Goal: Navigation & Orientation: Locate item on page

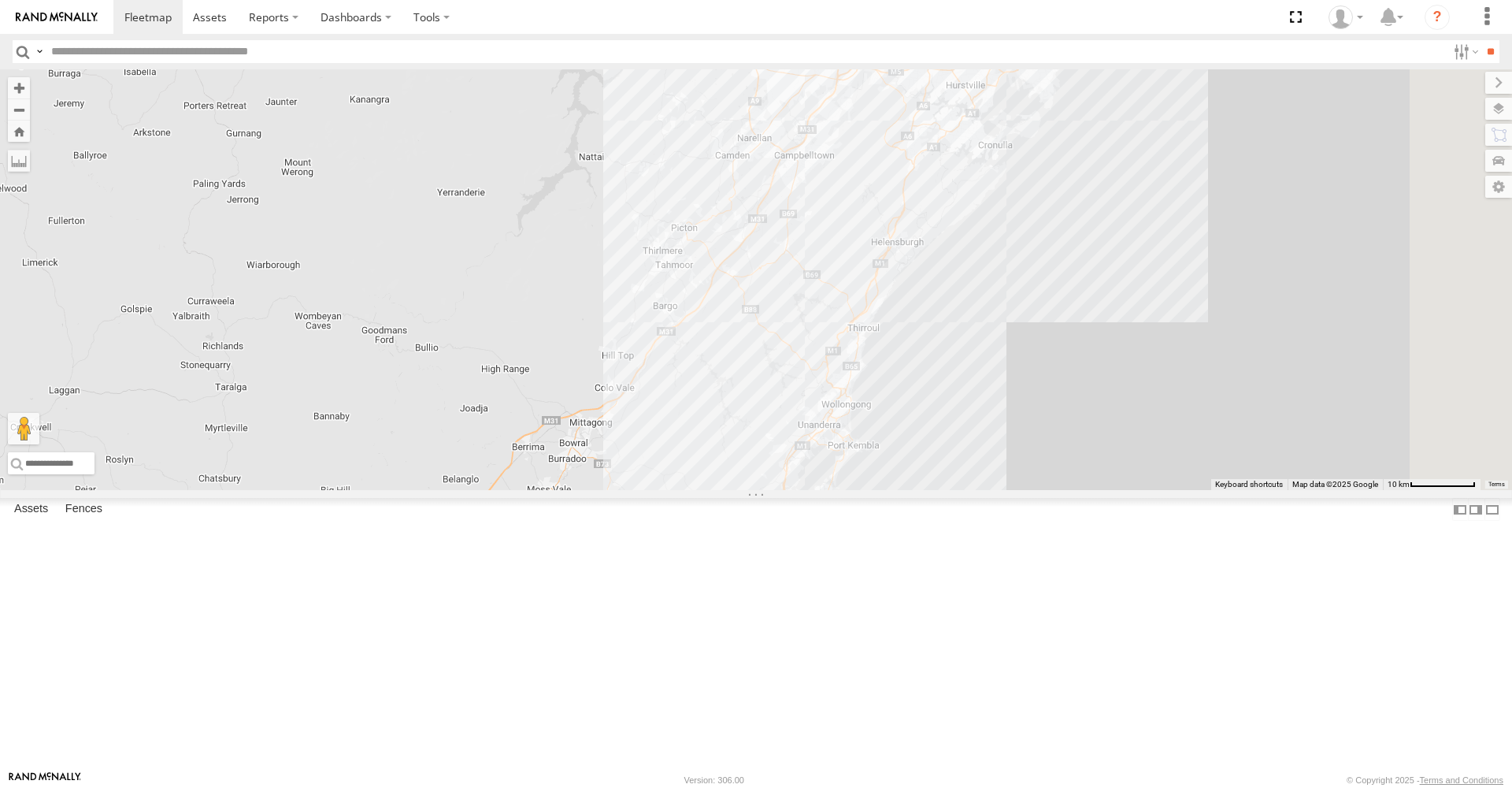
drag, startPoint x: 1268, startPoint y: 294, endPoint x: 486, endPoint y: 442, distance: 795.9
click at [486, 442] on div "MR Truck HR 51 PM 30 HR 70 FMB08S" at bounding box center [756, 280] width 1512 height 421
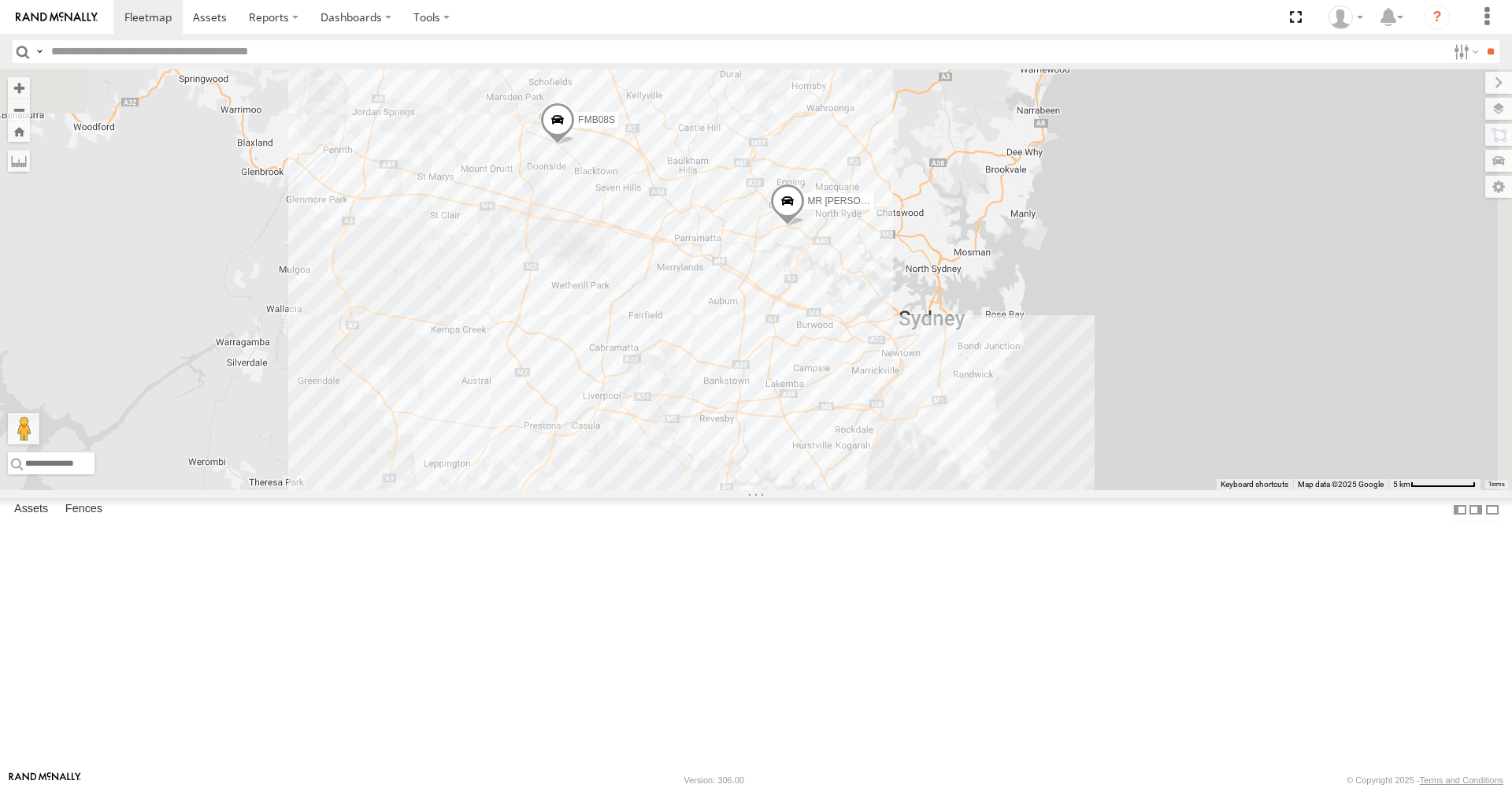
drag, startPoint x: 1006, startPoint y: 274, endPoint x: 642, endPoint y: 781, distance: 624.1
click at [642, 784] on body at bounding box center [756, 394] width 1512 height 788
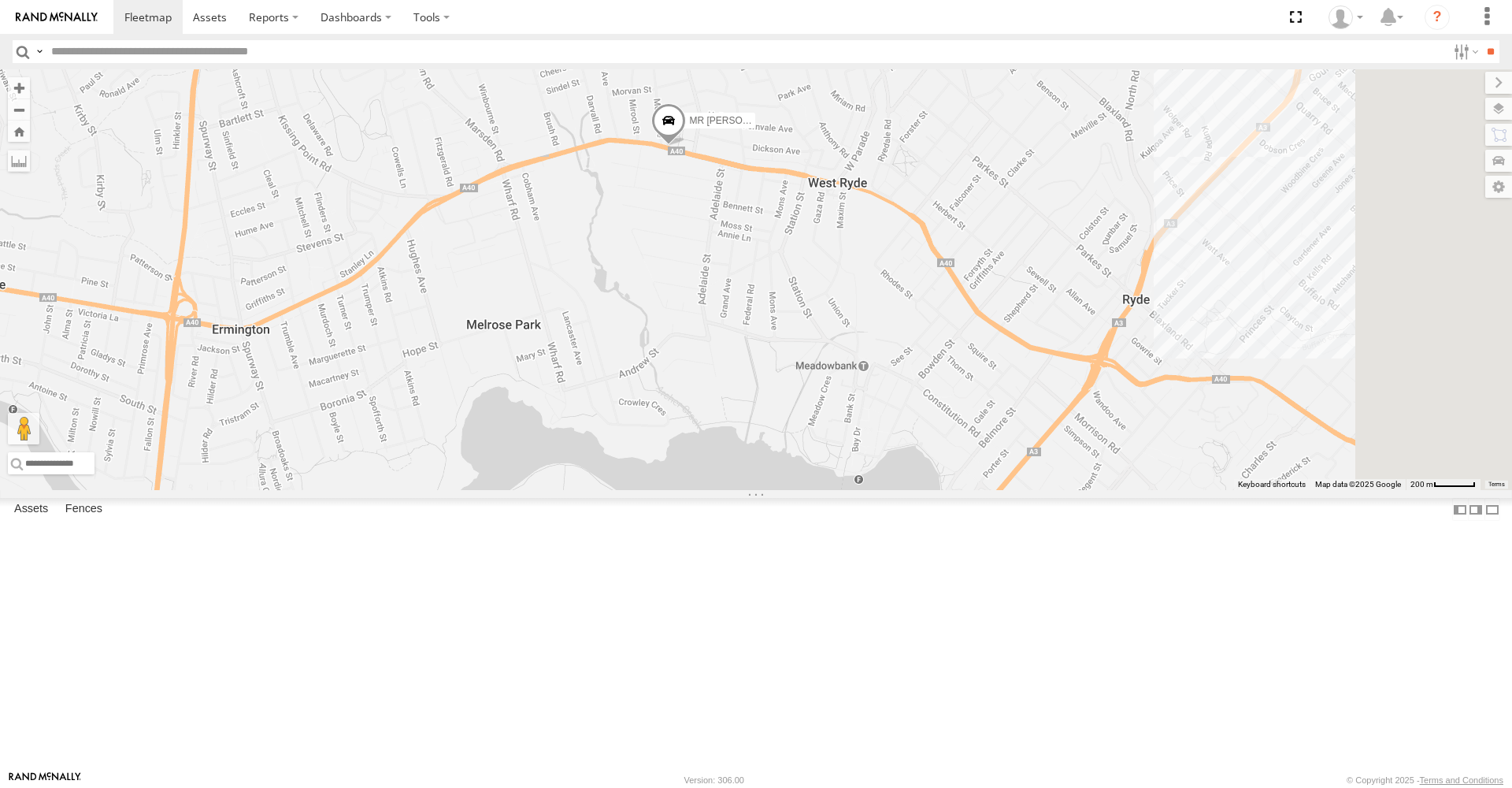
drag, startPoint x: 1081, startPoint y: 153, endPoint x: 903, endPoint y: 686, distance: 561.9
click at [903, 490] on div "MR Truck HR 51 PM 30 HR 70 FMB08S" at bounding box center [756, 280] width 1512 height 421
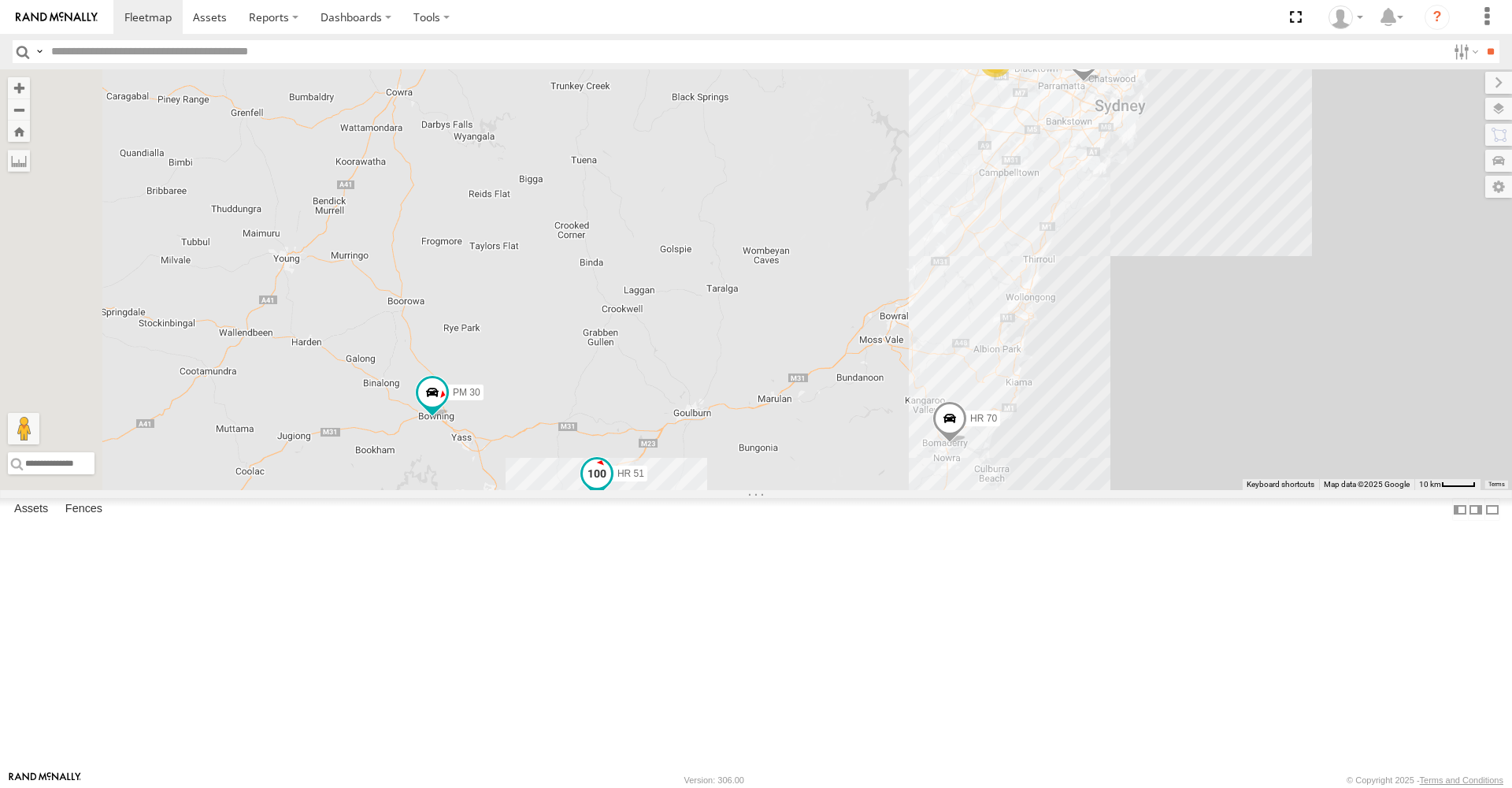
click at [611, 489] on span at bounding box center [597, 474] width 28 height 28
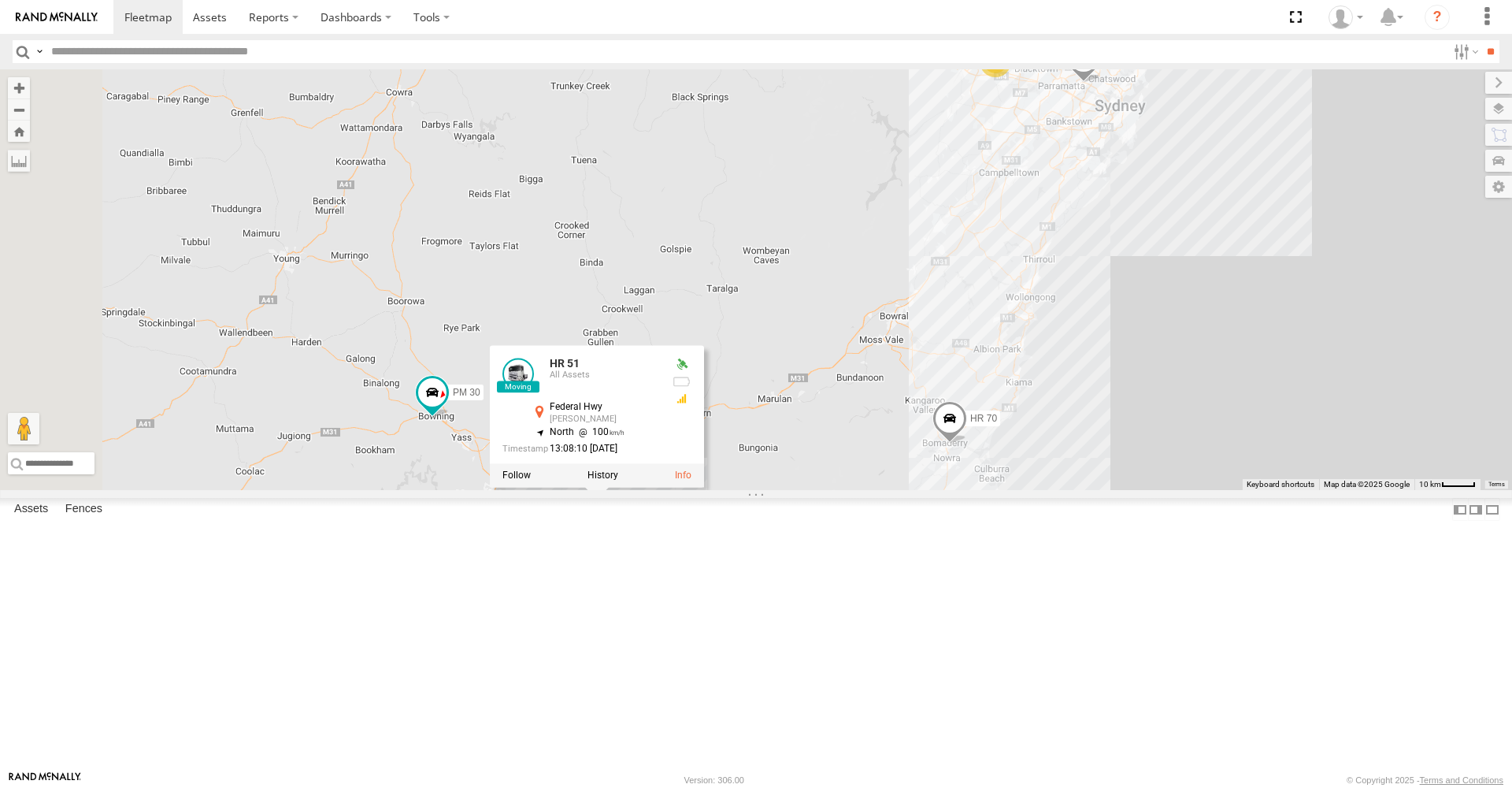
click at [968, 443] on span at bounding box center [950, 423] width 34 height 43
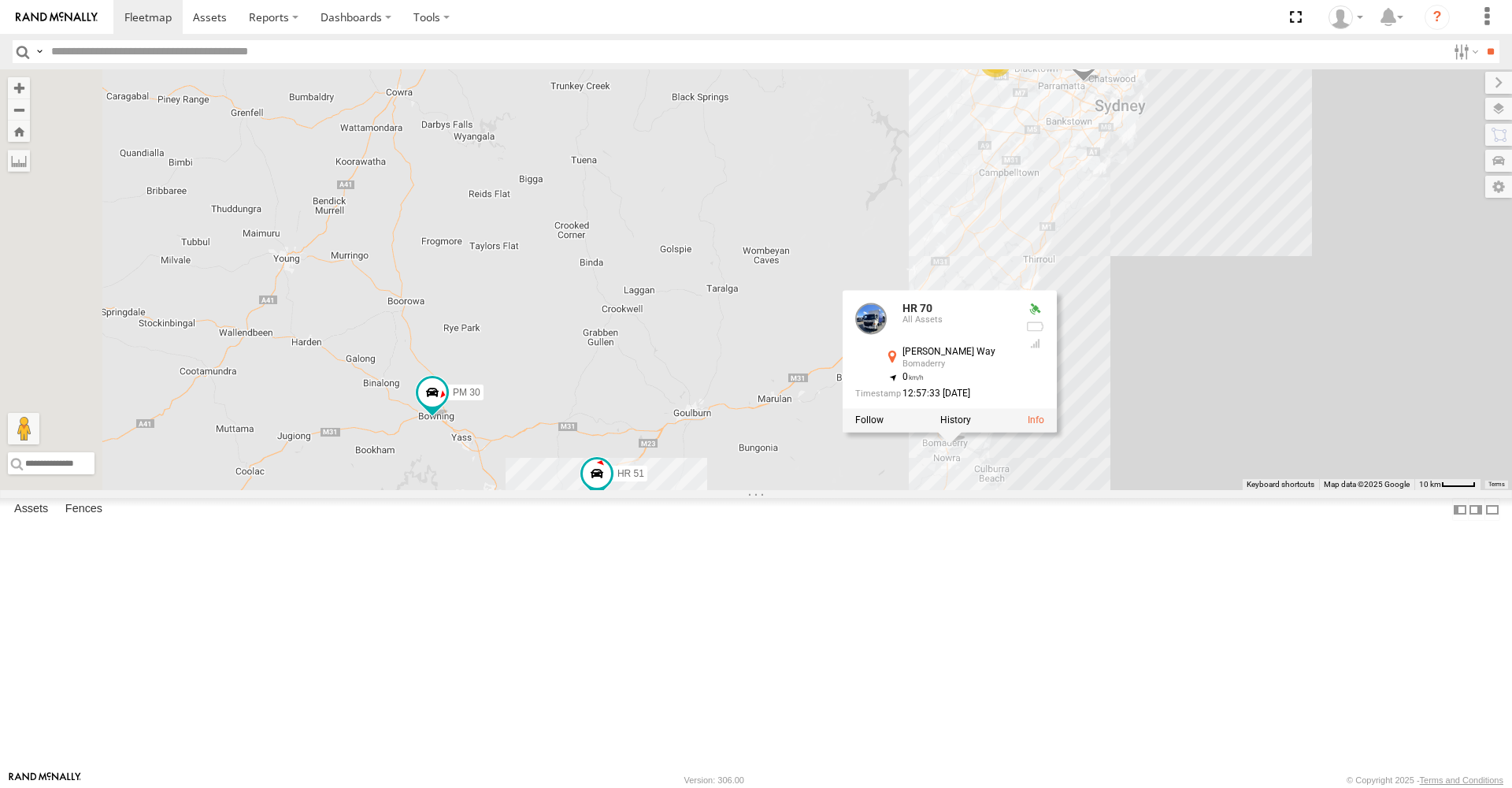
click at [1021, 490] on div "MR Truck 5 HR 51 FMB08S PM 30 HR 70 HR 70 All Assets [PERSON_NAME] Way Bomaderr…" at bounding box center [756, 280] width 1512 height 421
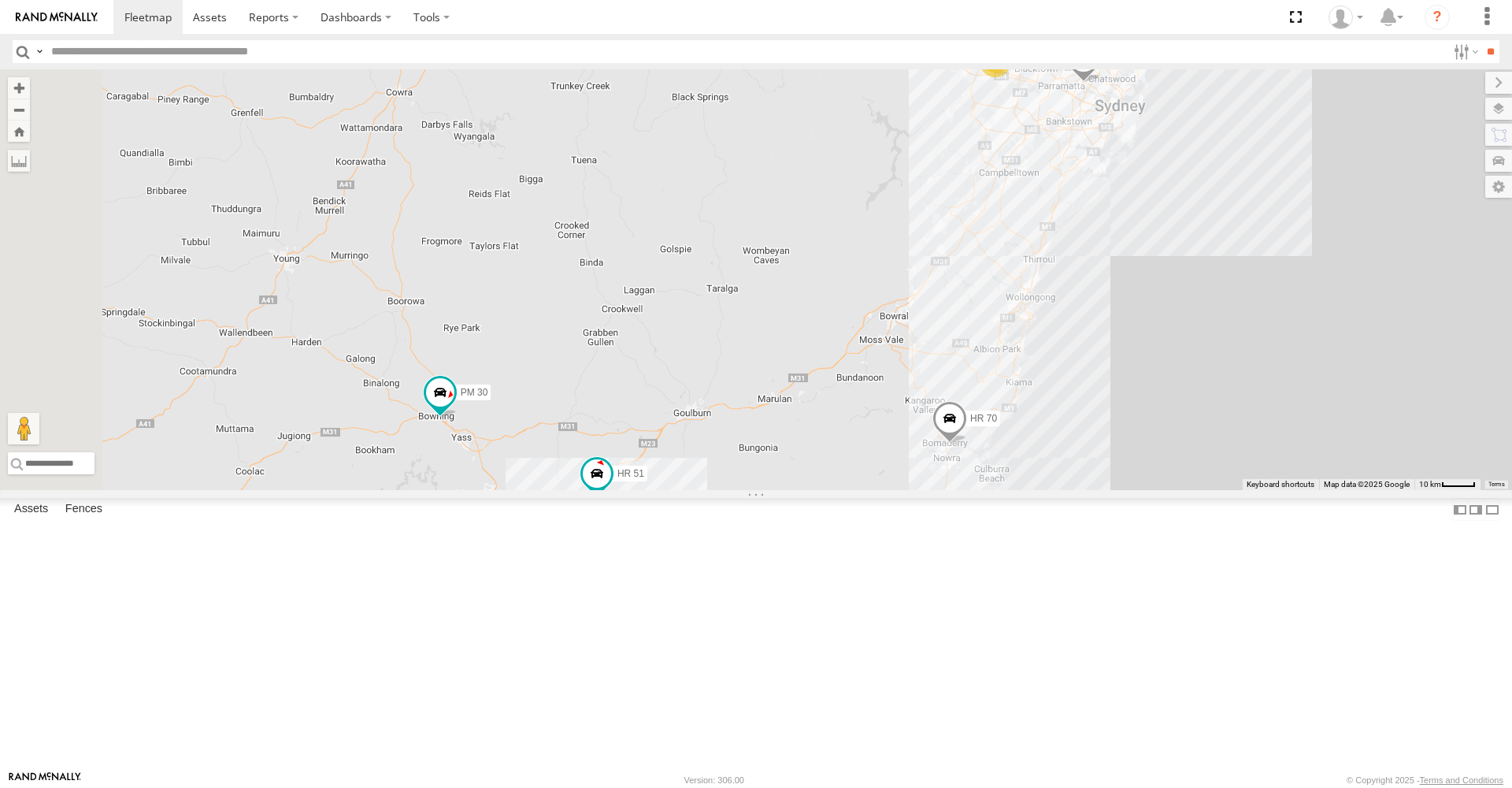
click at [968, 443] on span at bounding box center [950, 423] width 34 height 43
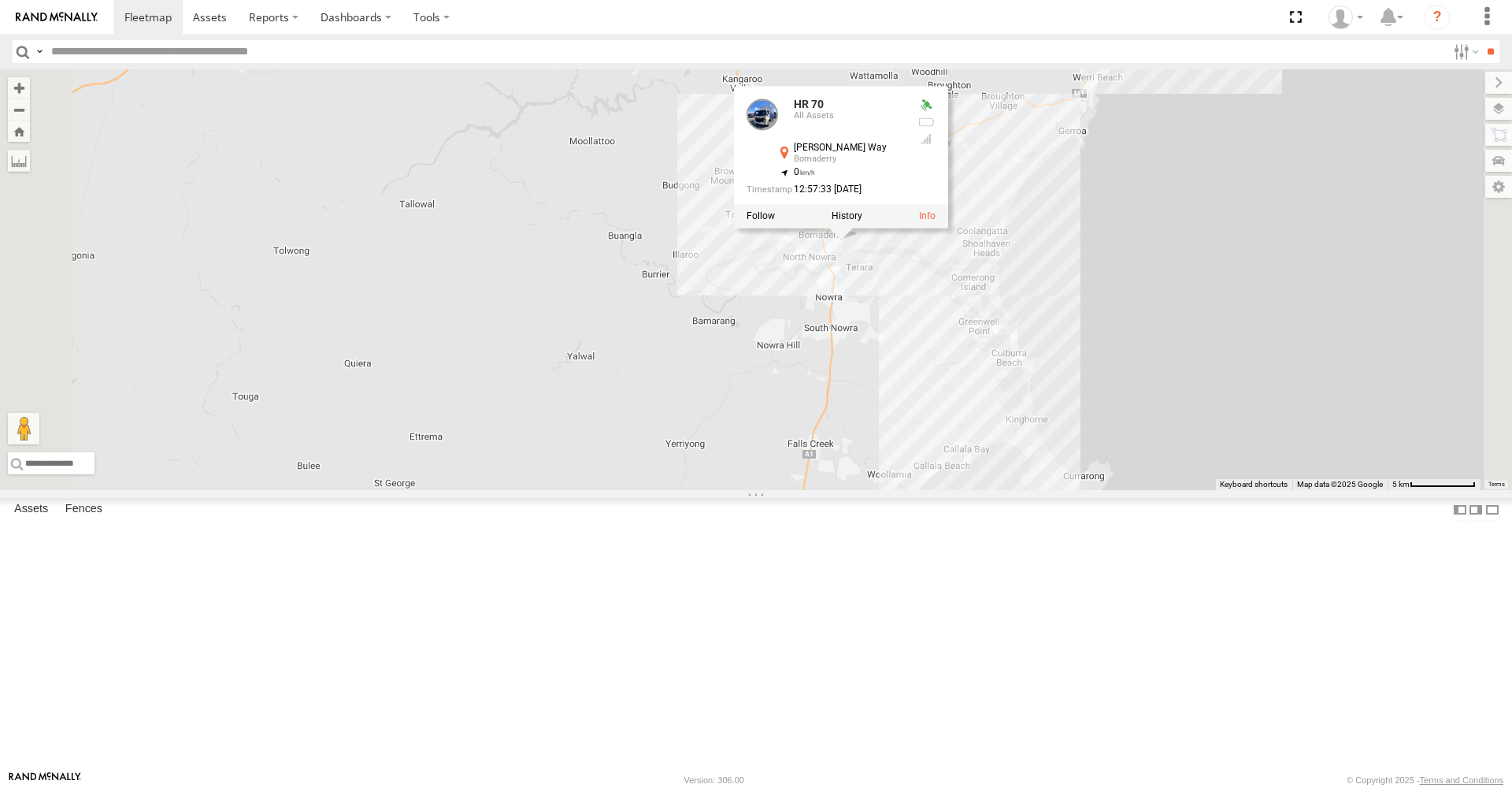
drag, startPoint x: 1146, startPoint y: 523, endPoint x: 1063, endPoint y: 93, distance: 437.9
click at [1073, 93] on div "MR Truck HR 51 FMB08S PM 30 HR 70 HR 70 All Assets [PERSON_NAME] Way Bomaderry …" at bounding box center [756, 280] width 1512 height 421
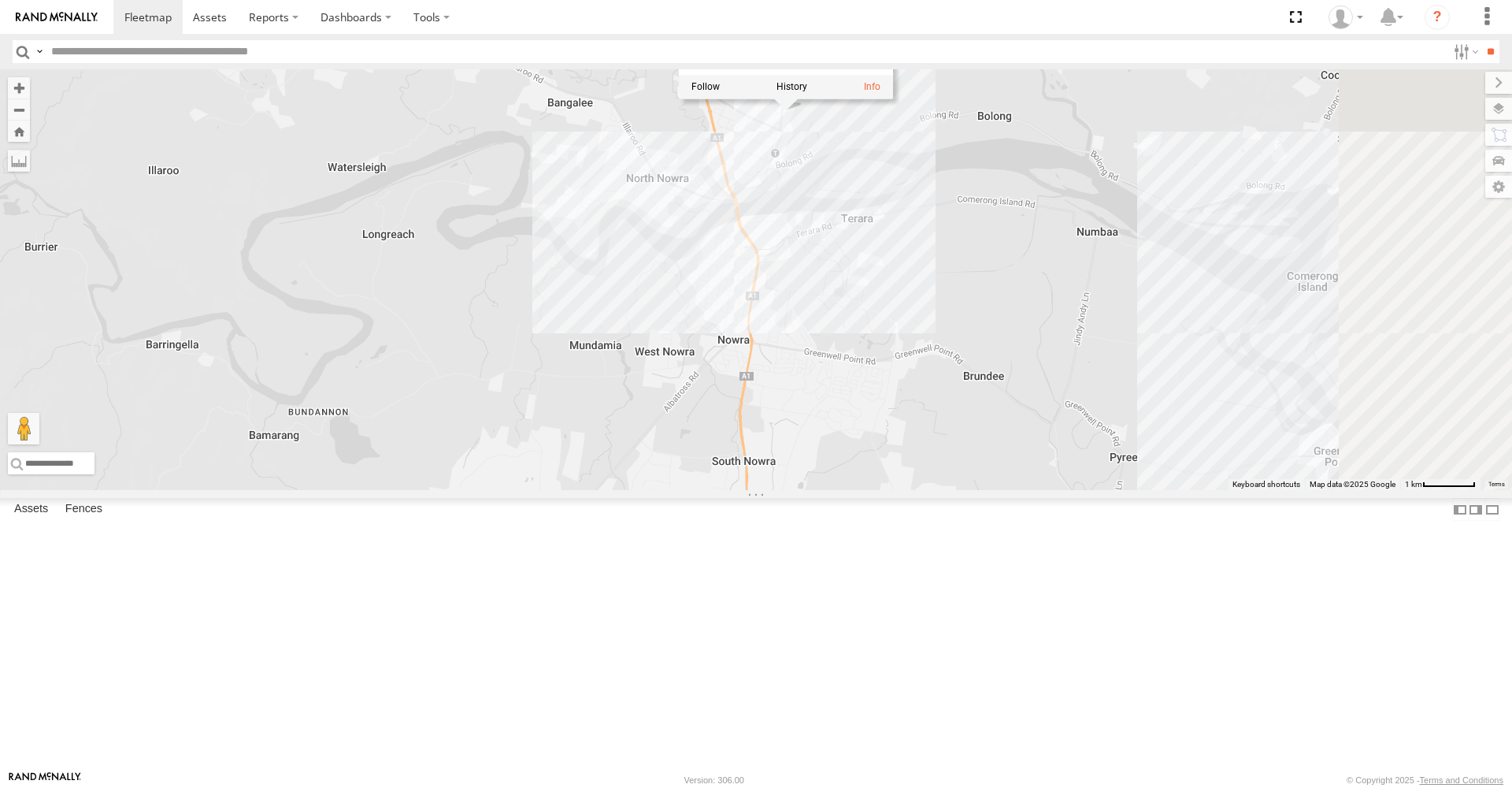
drag, startPoint x: 1091, startPoint y: 509, endPoint x: 1013, endPoint y: 282, distance: 240.0
click at [1013, 282] on div "MR Truck HR 51 FMB08S PM 30 HR 70 HR 70 All Assets [PERSON_NAME] Way Bomaderry …" at bounding box center [756, 280] width 1512 height 421
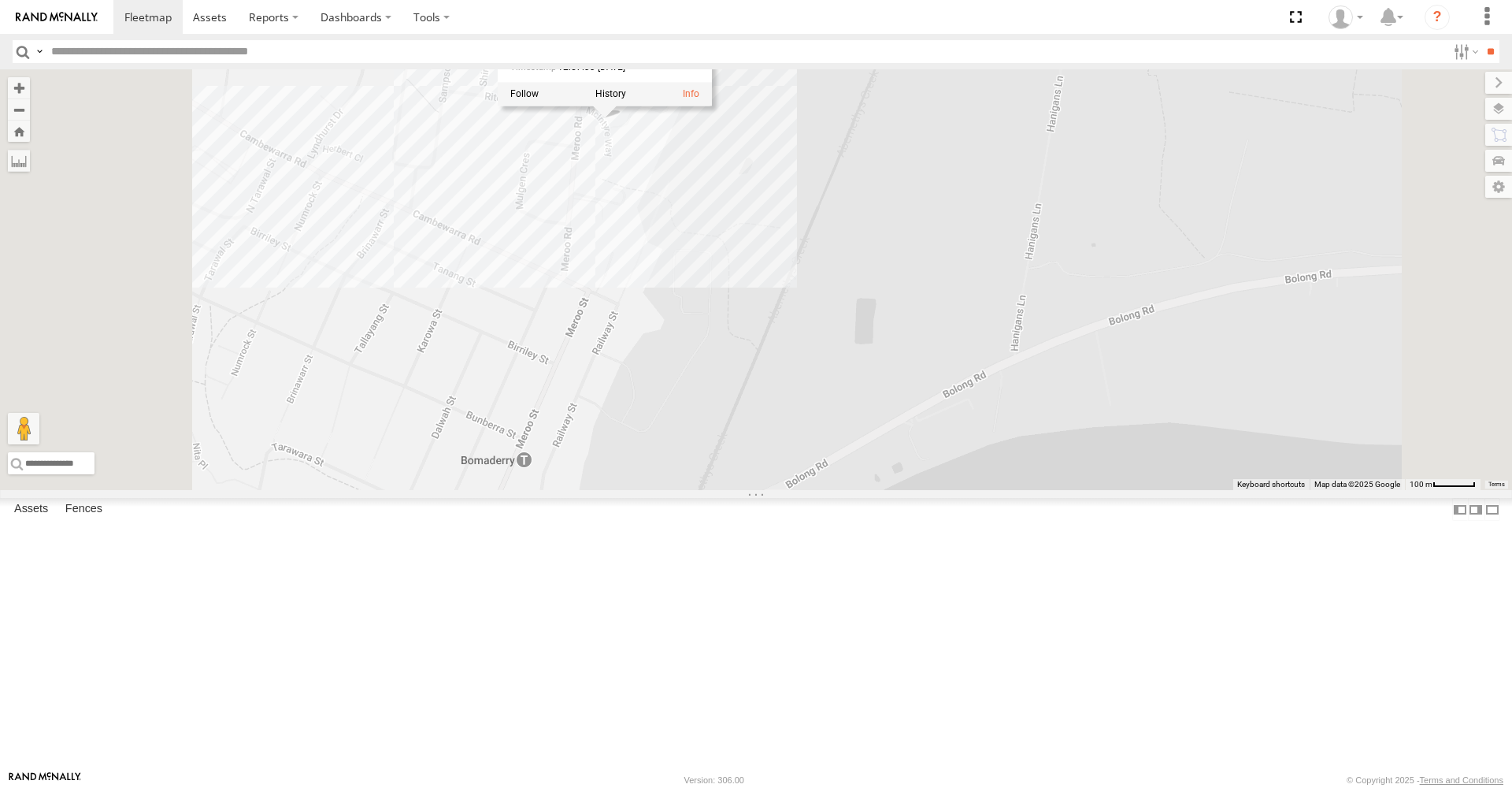
drag, startPoint x: 836, startPoint y: 204, endPoint x: 861, endPoint y: 440, distance: 237.3
click at [861, 441] on div "MR Truck HR 51 FMB08S PM 30 HR 70 HR 70 All Assets [PERSON_NAME] Way Bomaderry …" at bounding box center [756, 280] width 1512 height 421
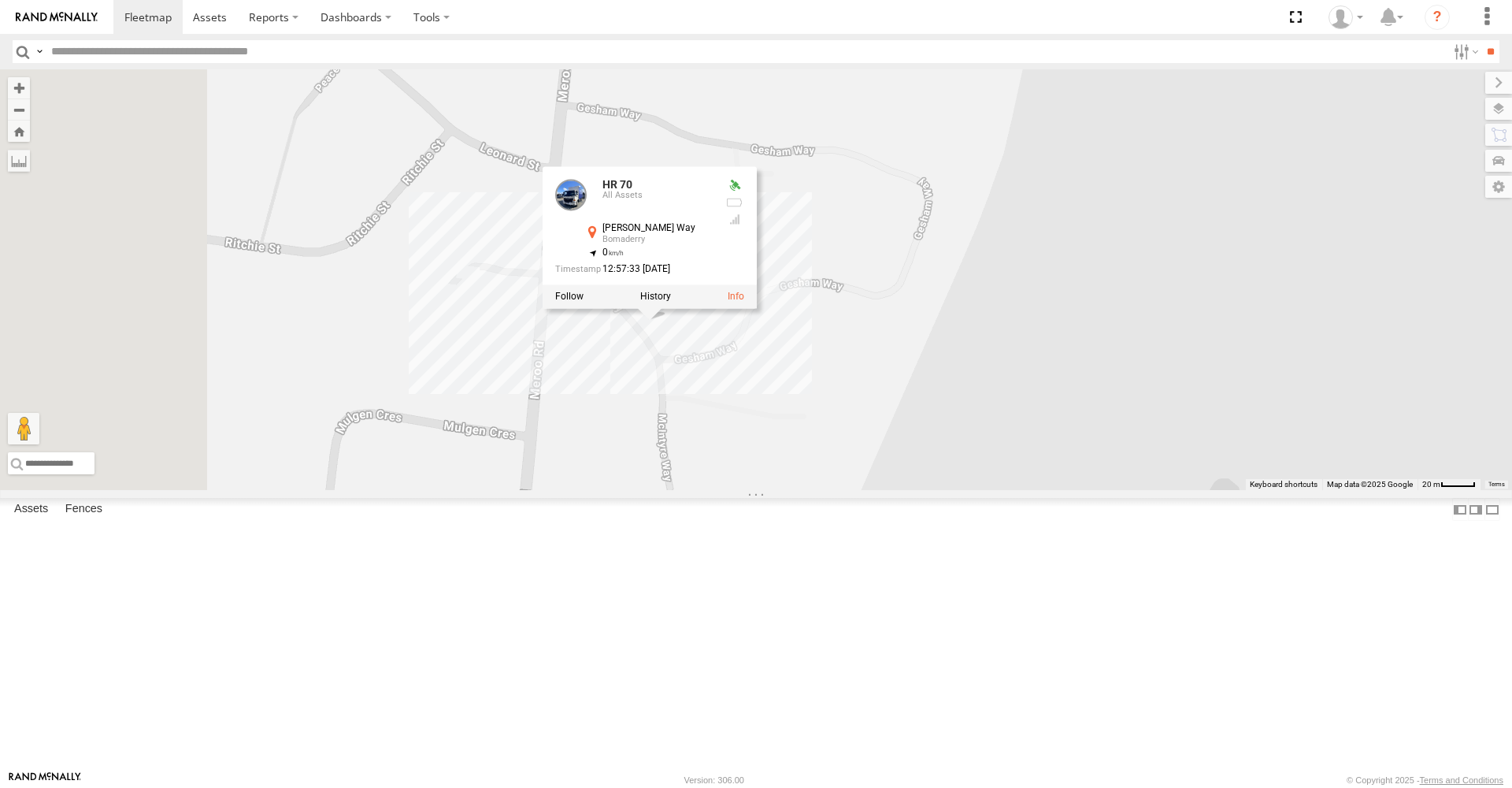
drag, startPoint x: 662, startPoint y: 180, endPoint x: 1017, endPoint y: 642, distance: 582.6
click at [1017, 490] on div "MR Truck HR 51 FMB08S PM 30 HR 70 HR 70 All Assets [PERSON_NAME] Way Bomaderry …" at bounding box center [756, 280] width 1512 height 421
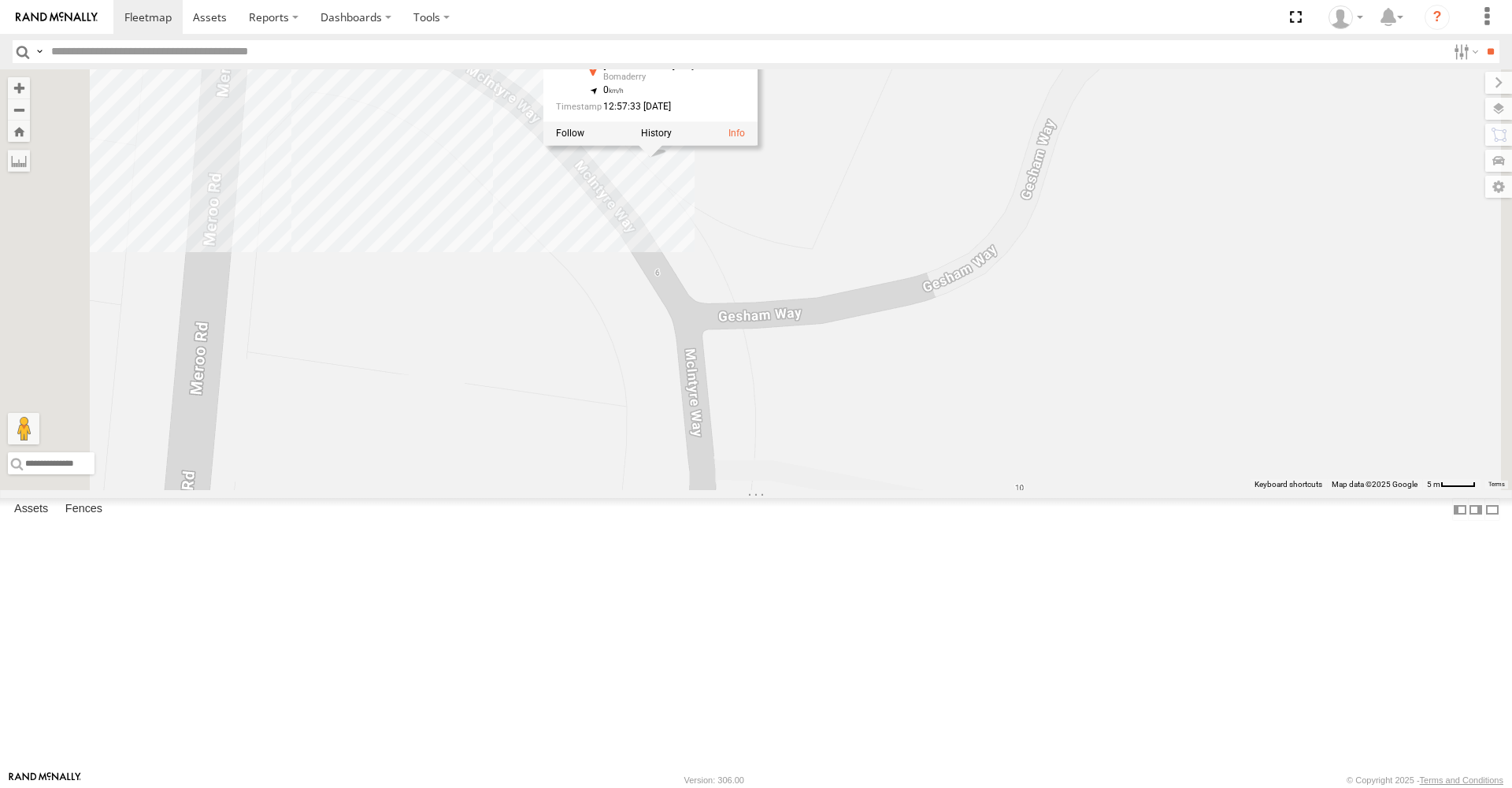
click at [978, 382] on div "MR Truck HR 51 FMB08S PM 30 HR 70 HR 70 All Assets [PERSON_NAME] Way Bomaderry …" at bounding box center [756, 280] width 1512 height 421
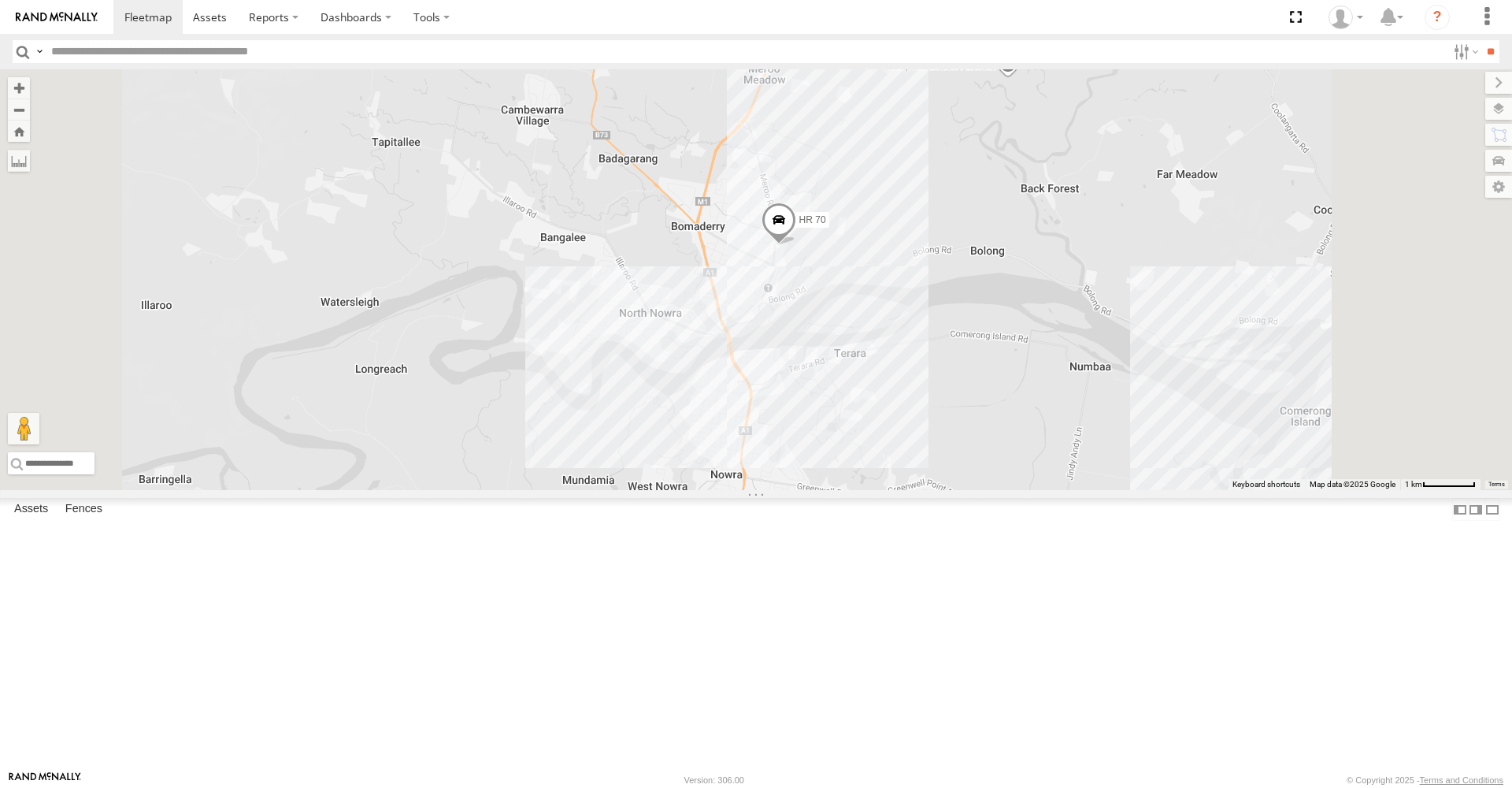
click at [796, 245] on span at bounding box center [779, 224] width 34 height 43
